Goal: Task Accomplishment & Management: Manage account settings

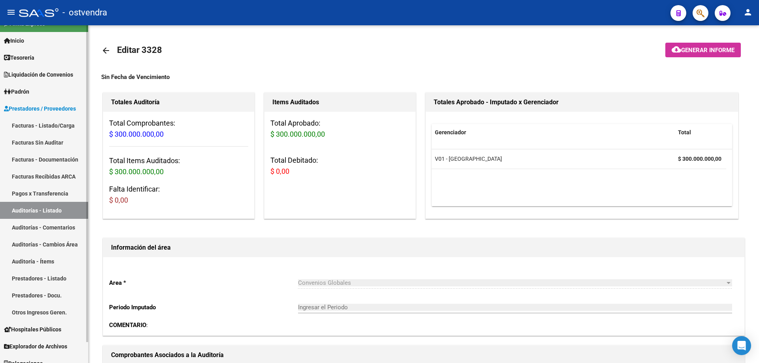
scroll to position [22, 0]
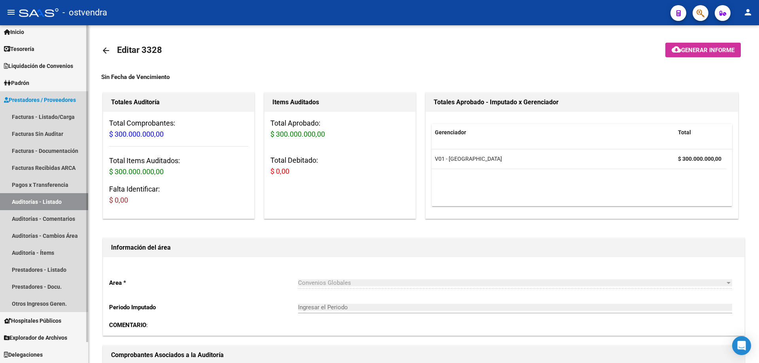
click at [39, 200] on link "Auditorías - Listado" at bounding box center [44, 201] width 88 height 17
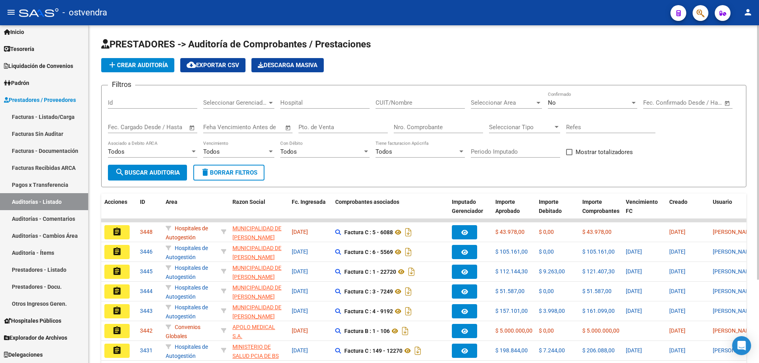
click at [436, 125] on input "Nro. Comprobante" at bounding box center [438, 127] width 89 height 7
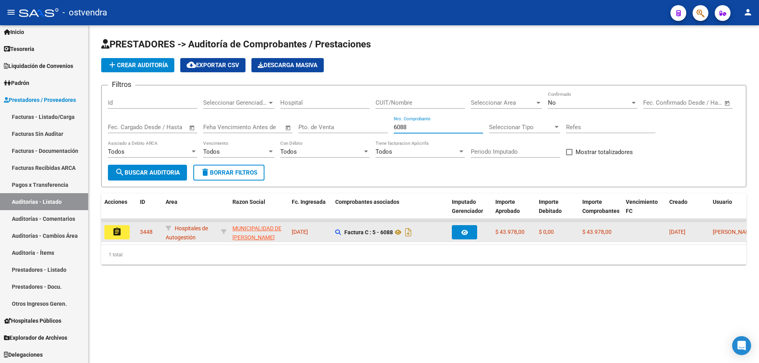
type input "6088"
click at [127, 233] on button "assignment" at bounding box center [116, 232] width 25 height 14
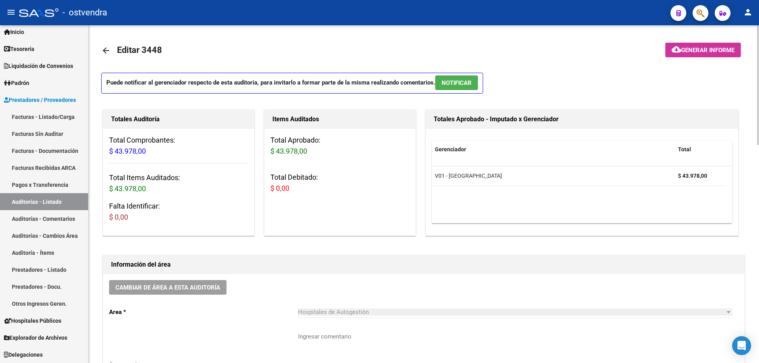
click at [446, 86] on span "NOTIFICAR" at bounding box center [457, 82] width 30 height 7
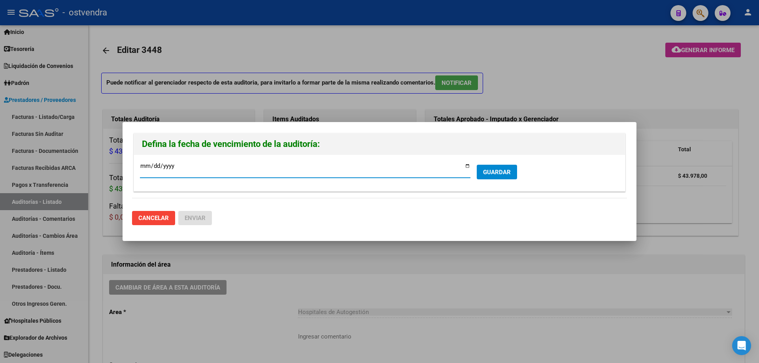
type input "[DATE]"
click at [506, 174] on span "GUARDAR" at bounding box center [497, 172] width 28 height 7
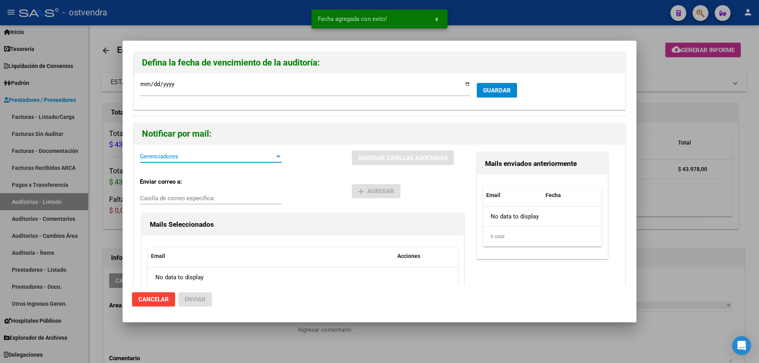
click at [200, 157] on span "Gerenciadores" at bounding box center [207, 156] width 135 height 7
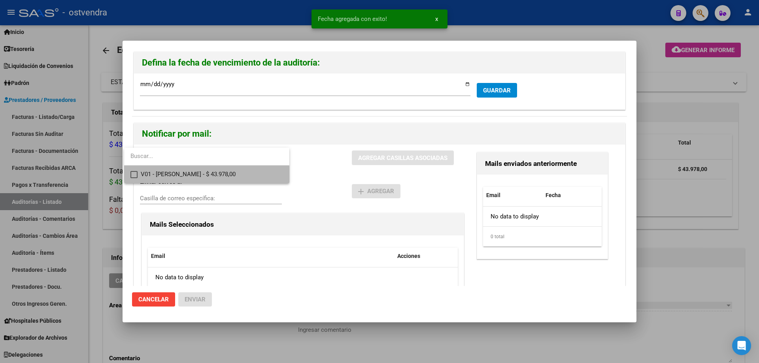
click at [198, 176] on span "V01 - [PERSON_NAME] - $ 43.978,00" at bounding box center [212, 175] width 142 height 18
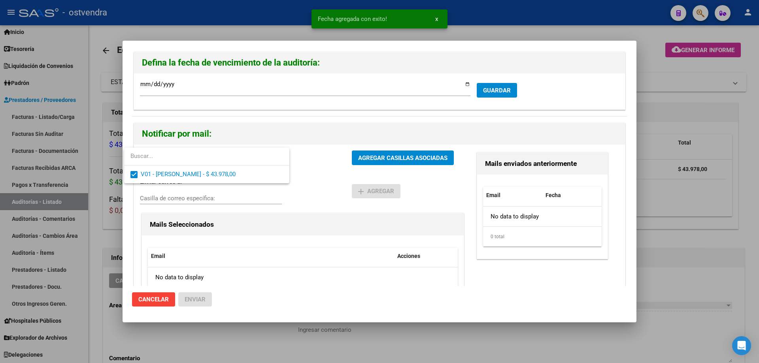
click at [416, 157] on div at bounding box center [379, 181] width 759 height 363
click at [416, 157] on span "AGREGAR CASILLAS ASOCIADAS" at bounding box center [402, 158] width 89 height 7
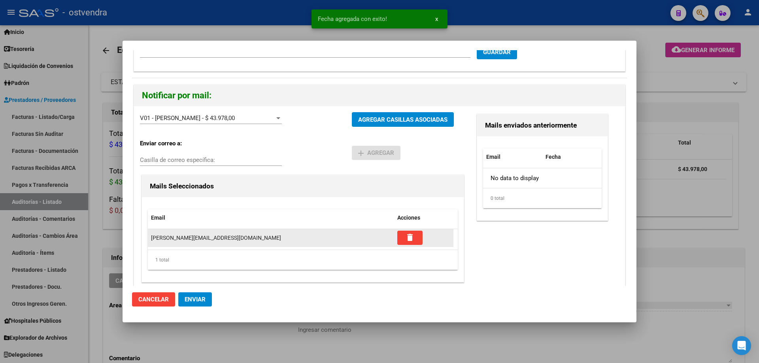
scroll to position [44, 0]
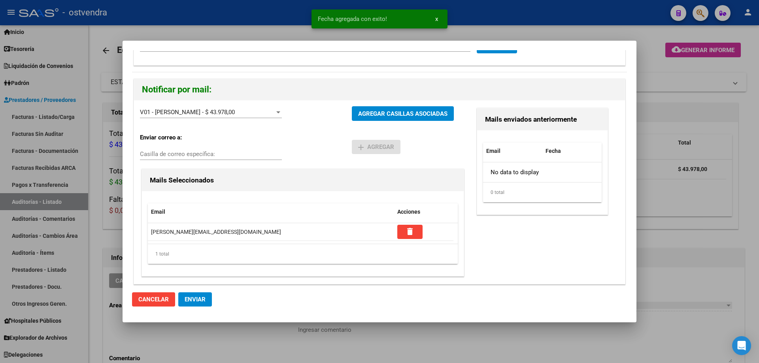
click at [198, 300] on span "Enviar" at bounding box center [195, 299] width 21 height 7
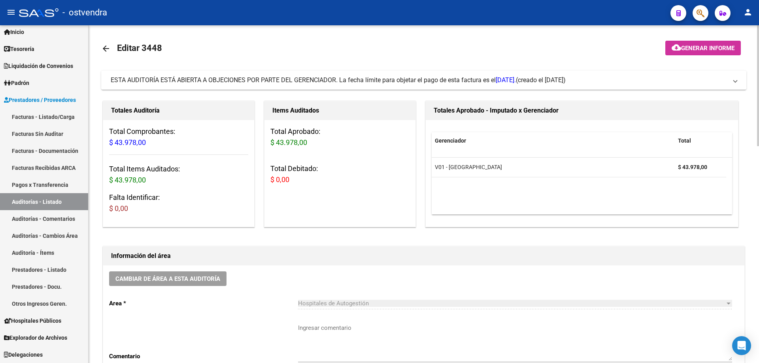
scroll to position [0, 0]
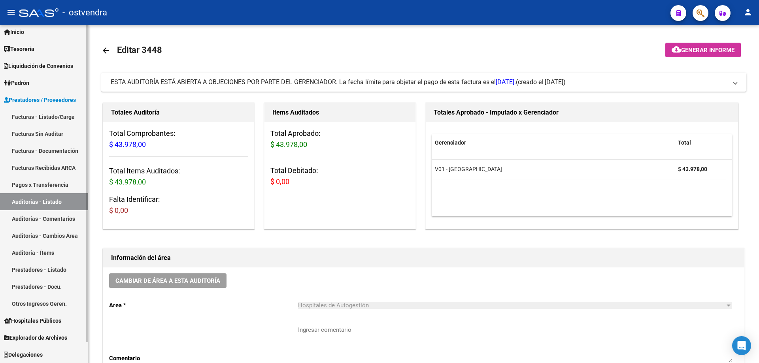
click at [53, 202] on link "Auditorías - Listado" at bounding box center [44, 201] width 88 height 17
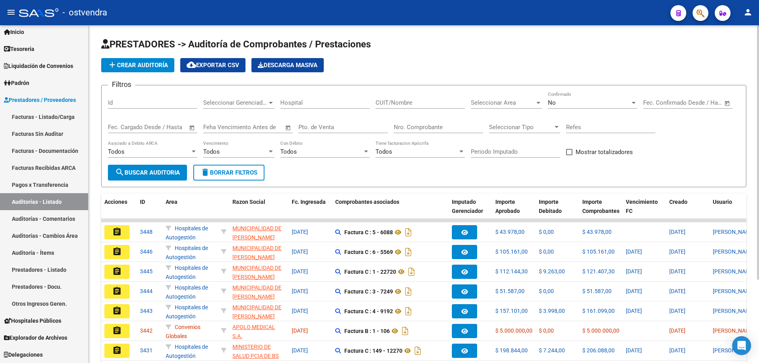
click at [432, 127] on input "Nro. Comprobante" at bounding box center [438, 127] width 89 height 7
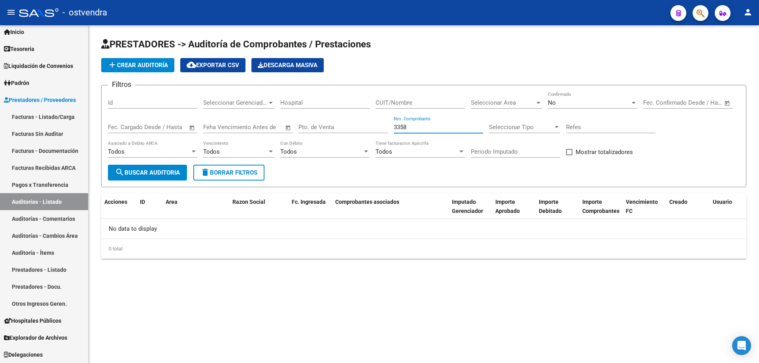
type input "3358"
click at [557, 92] on div "No Confirmado" at bounding box center [592, 100] width 89 height 17
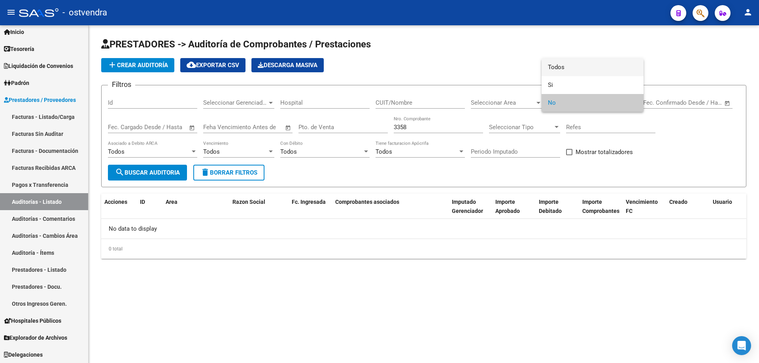
click at [566, 63] on span "Todos" at bounding box center [592, 68] width 89 height 18
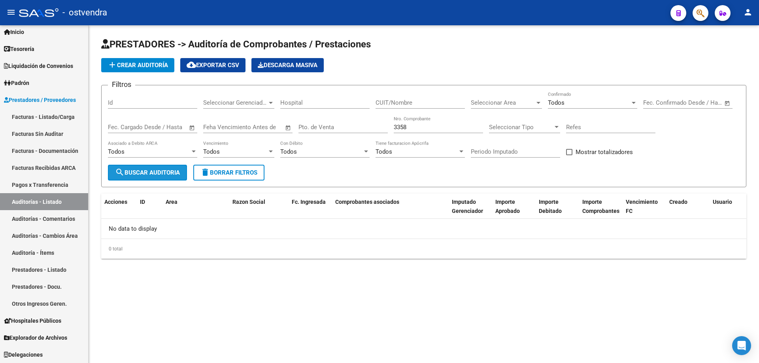
click at [131, 171] on span "search Buscar Auditoria" at bounding box center [147, 172] width 65 height 7
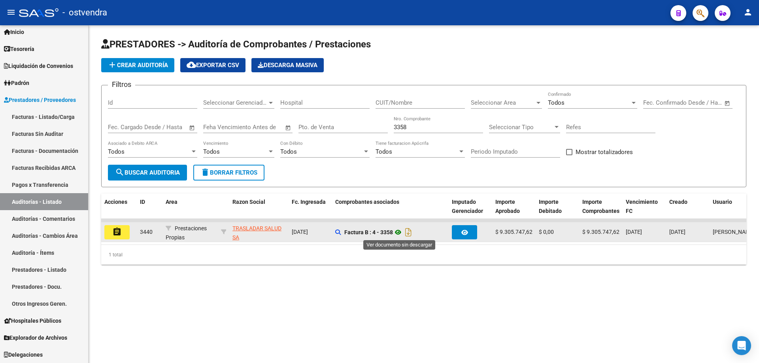
click at [398, 232] on icon at bounding box center [398, 232] width 10 height 9
click at [117, 228] on mat-icon "assignment" at bounding box center [116, 231] width 9 height 9
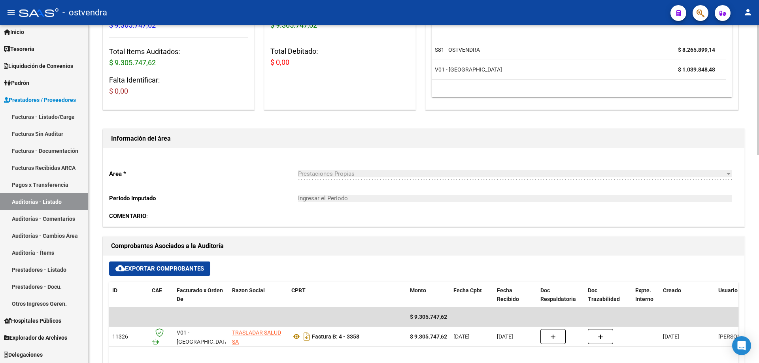
scroll to position [70, 0]
